Goal: Find specific page/section: Find specific page/section

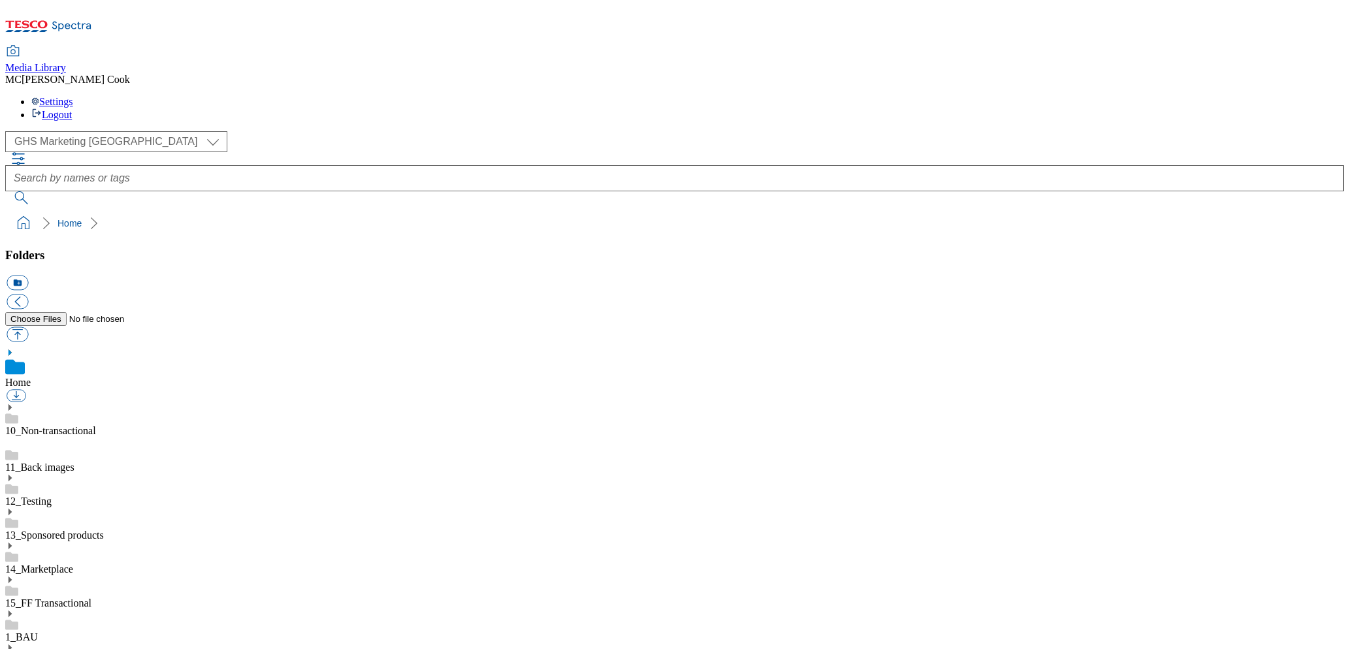
select select "flare-ghs-mktg"
click at [76, 22] on icon at bounding box center [71, 27] width 39 height 10
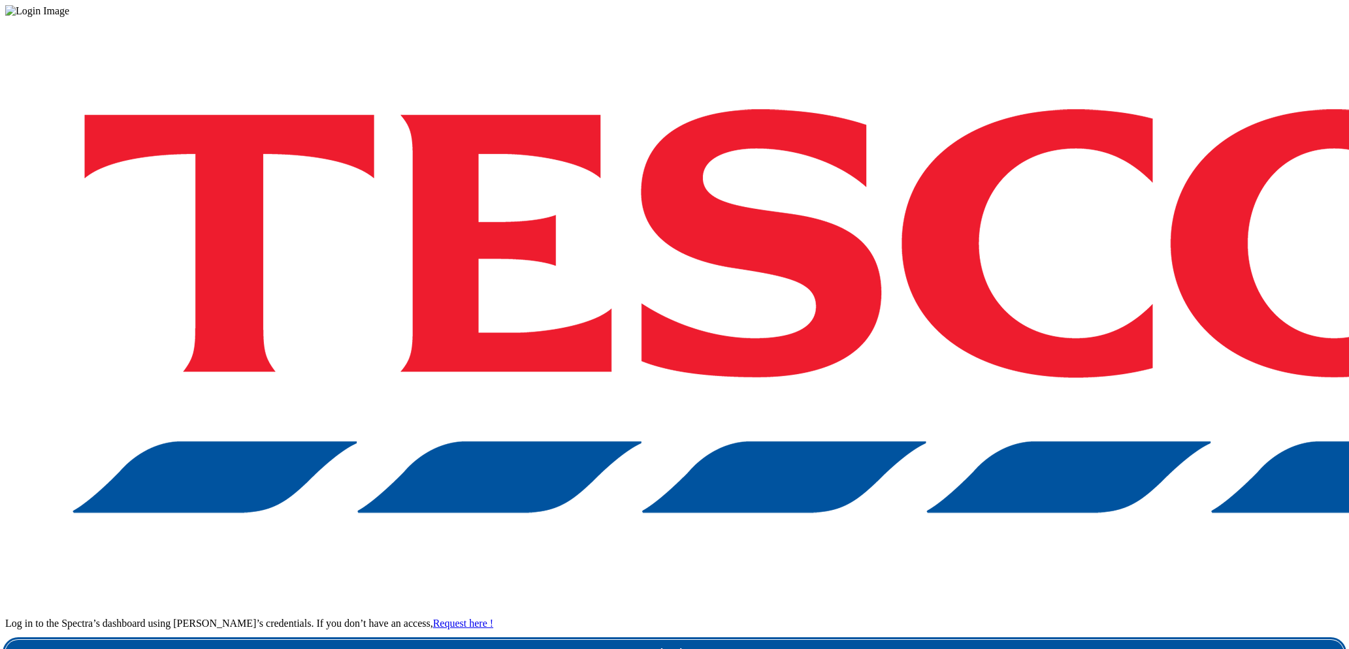
click at [995, 640] on link "Login" at bounding box center [674, 653] width 1339 height 26
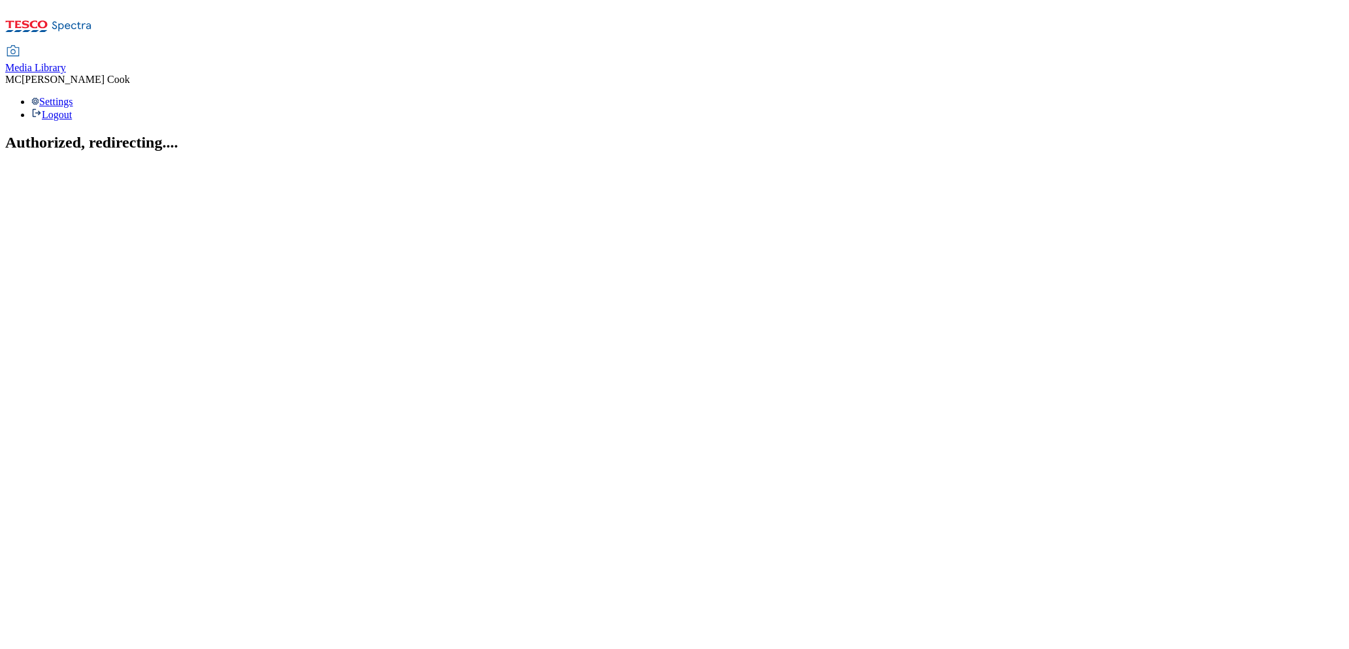
click at [66, 62] on span "Media Library" at bounding box center [35, 67] width 61 height 11
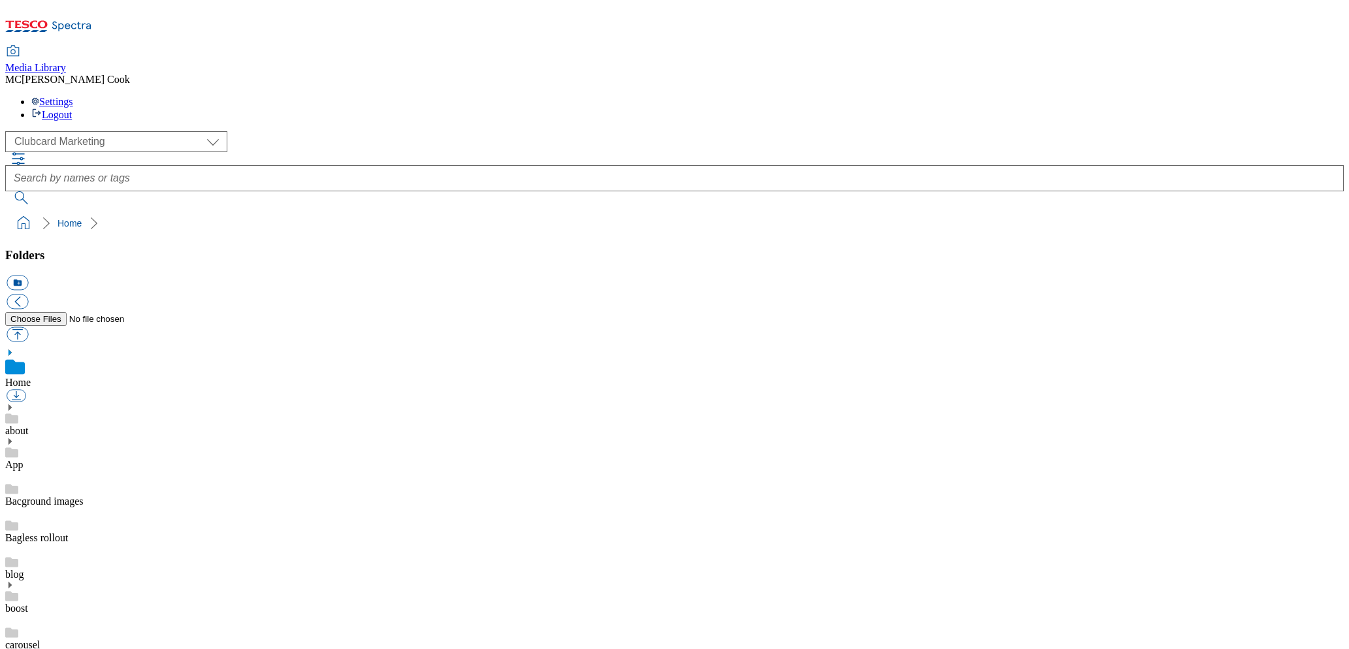
scroll to position [1, 0]
click at [95, 131] on select "Clubcard Marketing Dotcom UK Emails GHS Marketing UK GHS Product UK GHS ROI" at bounding box center [116, 141] width 222 height 21
select select "flare-ghs-mktg"
click at [9, 131] on select "Clubcard Marketing Dotcom UK Emails GHS Marketing UK GHS Product UK GHS ROI" at bounding box center [116, 141] width 222 height 21
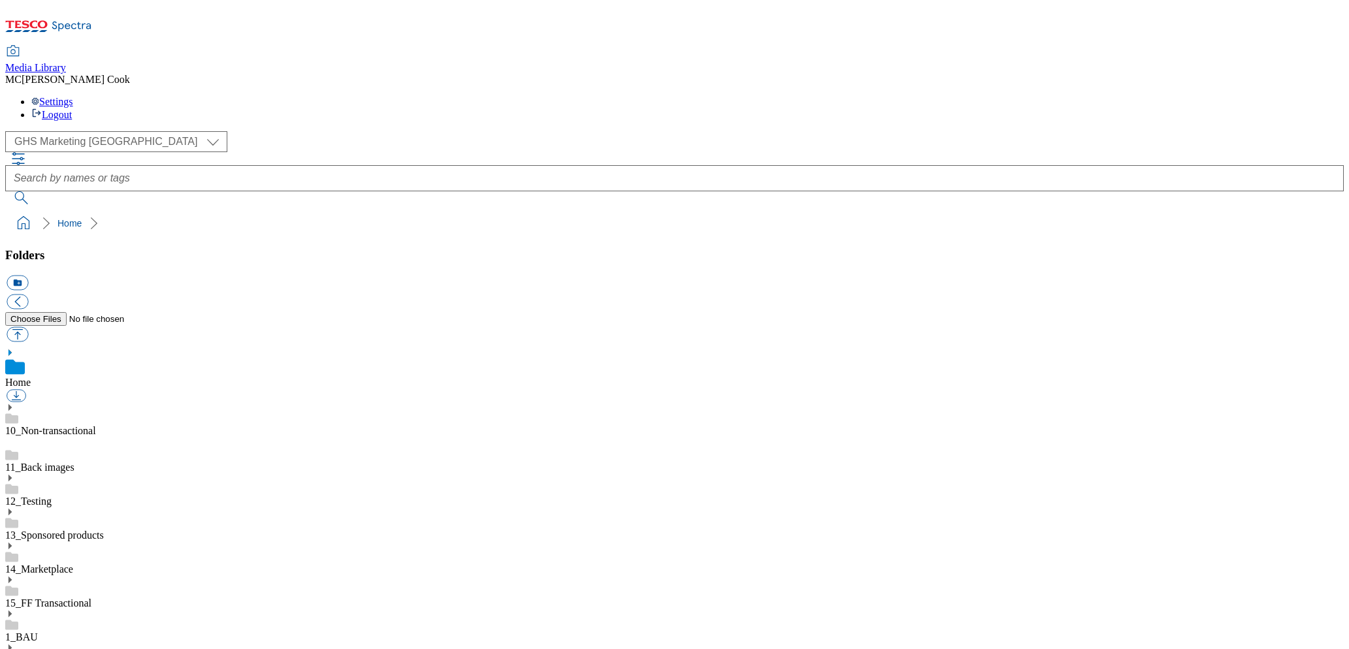
scroll to position [489, 0]
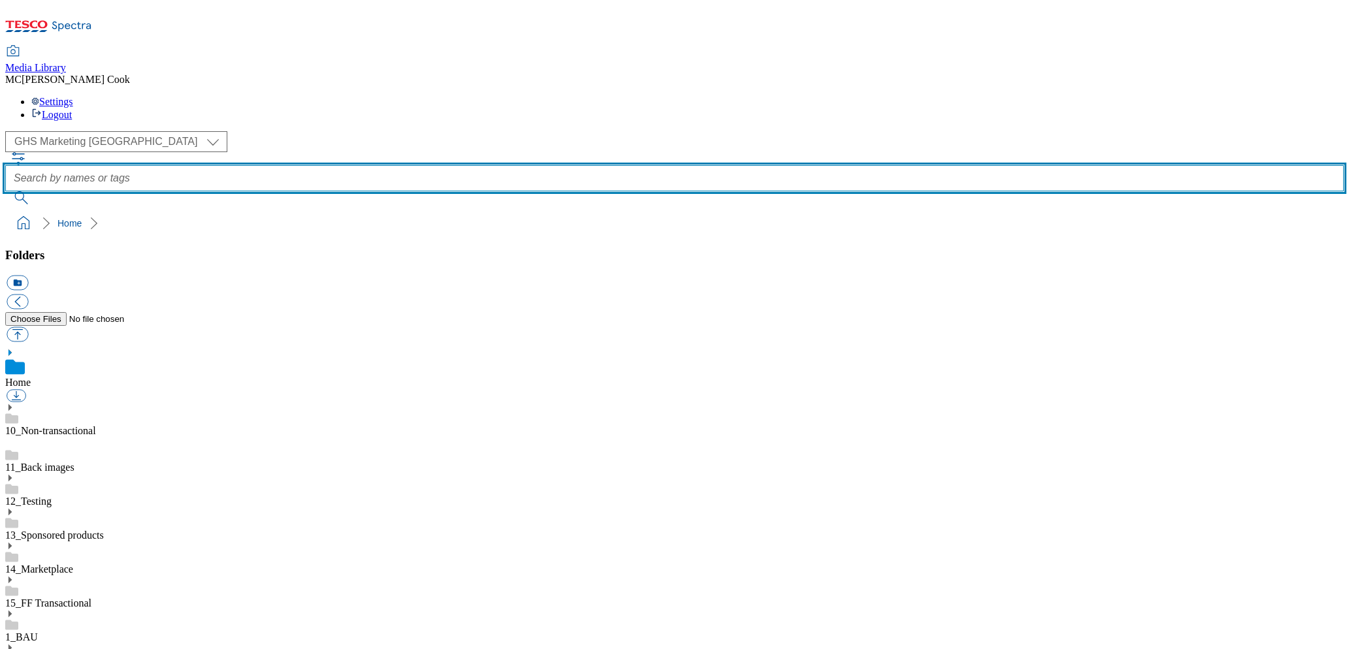
click at [579, 165] on input "text" at bounding box center [674, 178] width 1339 height 26
type input "top picks"
click at [5, 191] on button "submit" at bounding box center [22, 197] width 34 height 13
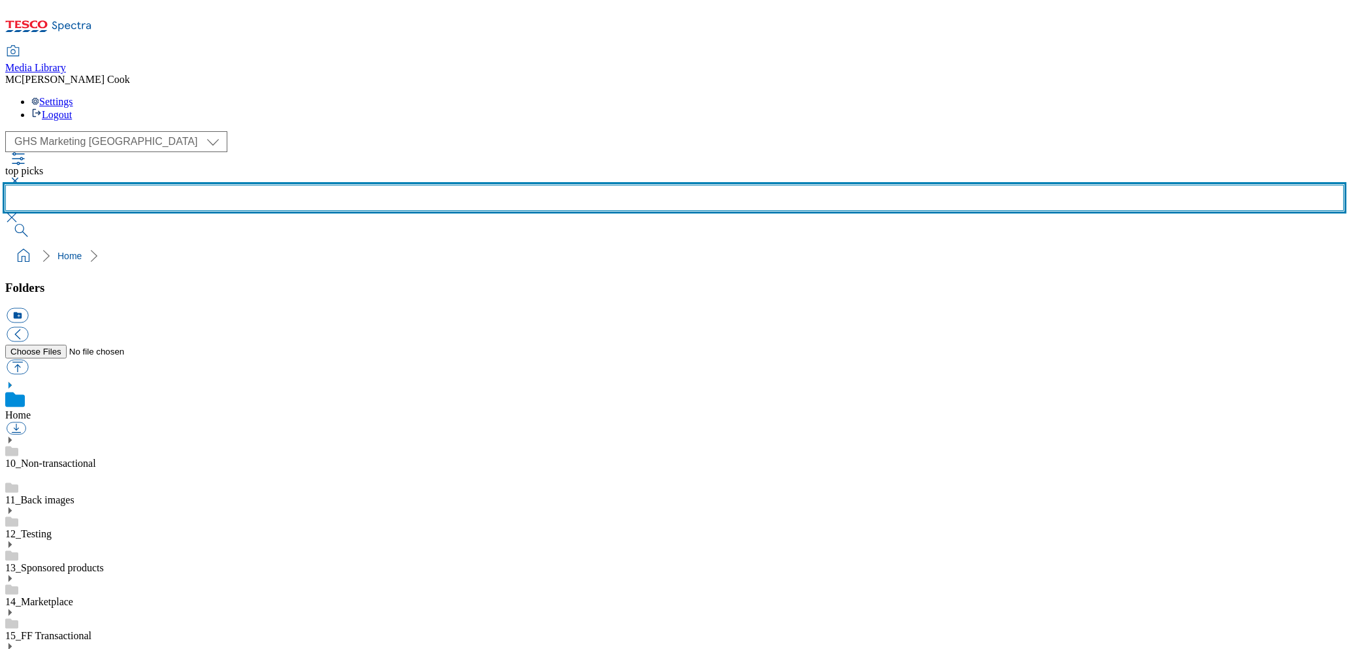
scroll to position [619, 0]
